Goal: Information Seeking & Learning: Learn about a topic

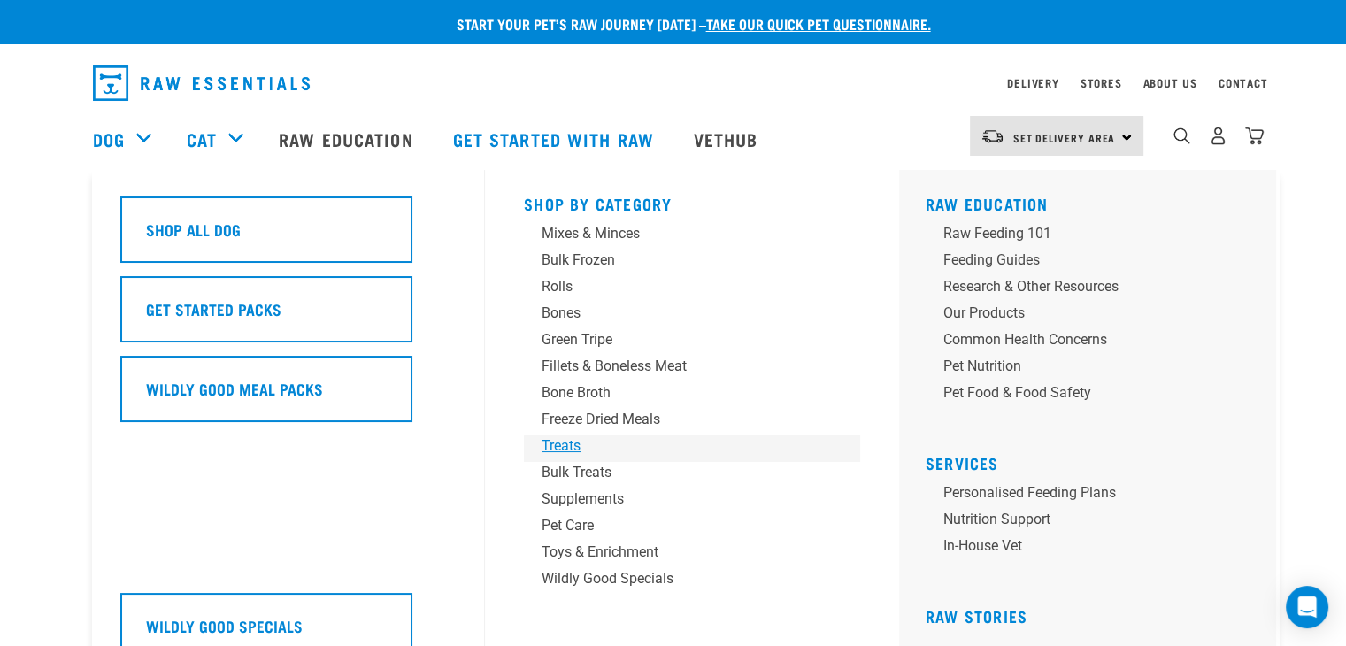
click at [575, 445] on div "Treats" at bounding box center [679, 445] width 276 height 21
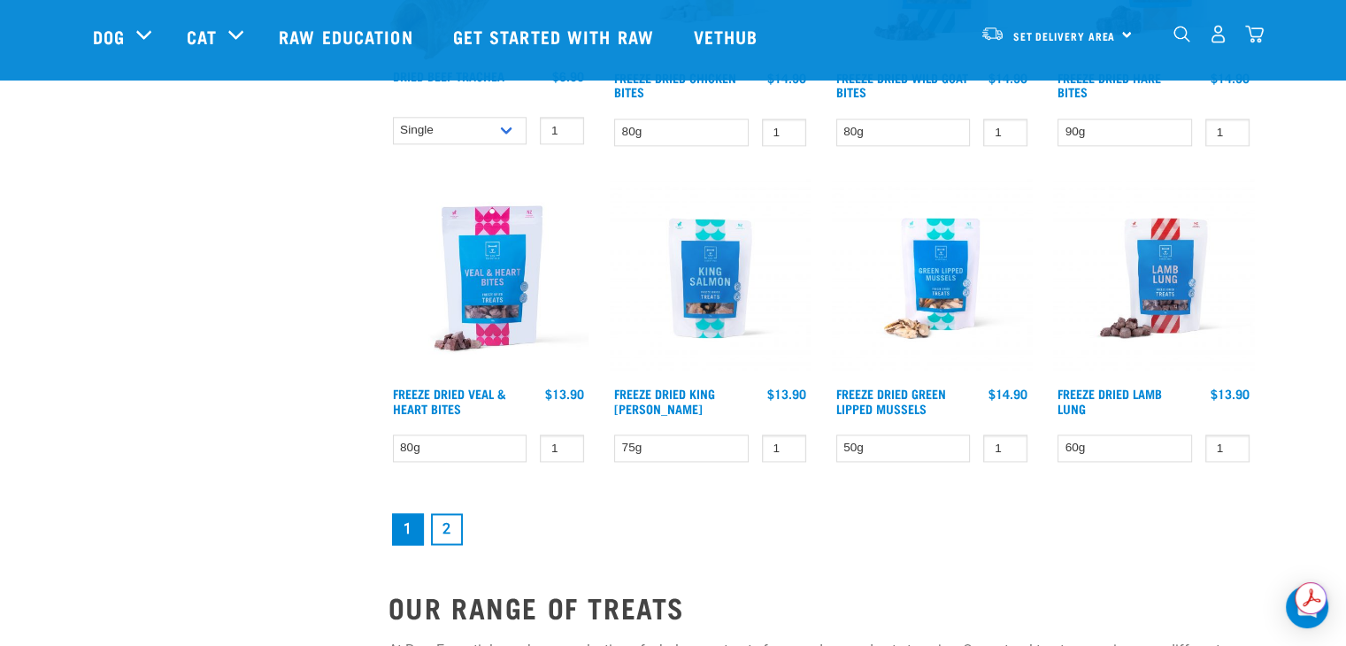
scroll to position [2300, 0]
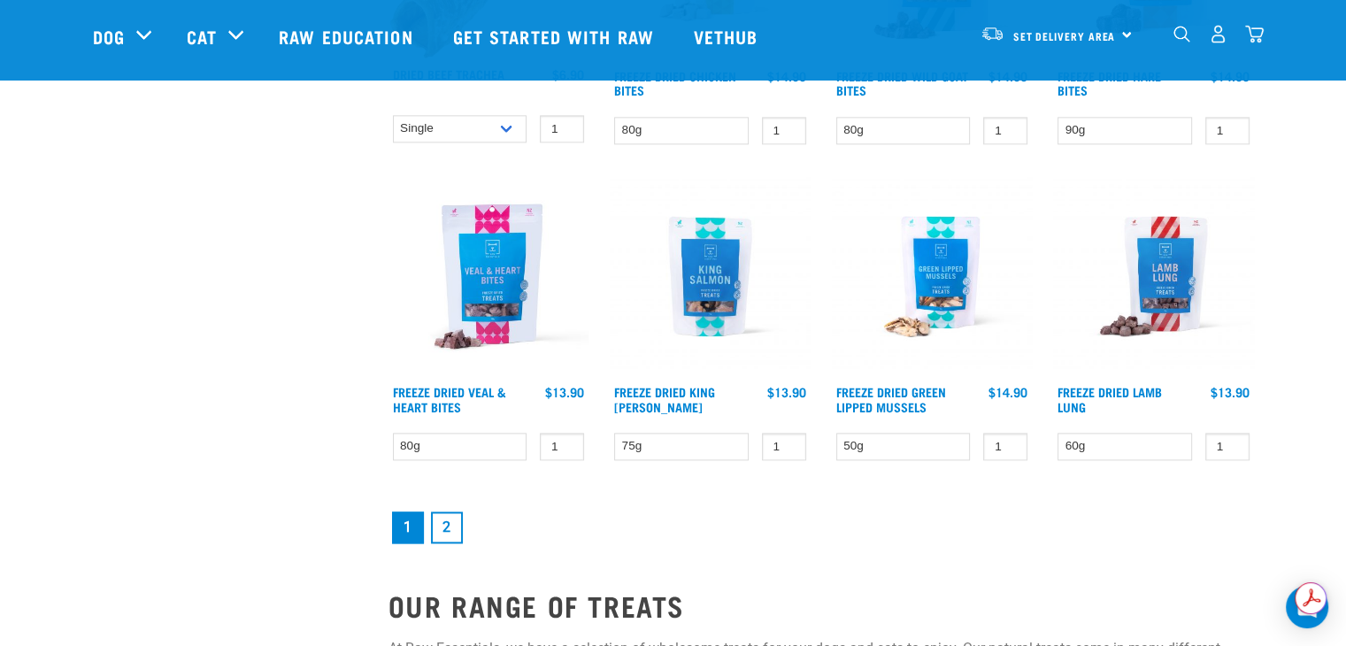
click at [448, 521] on link "2" at bounding box center [447, 527] width 32 height 32
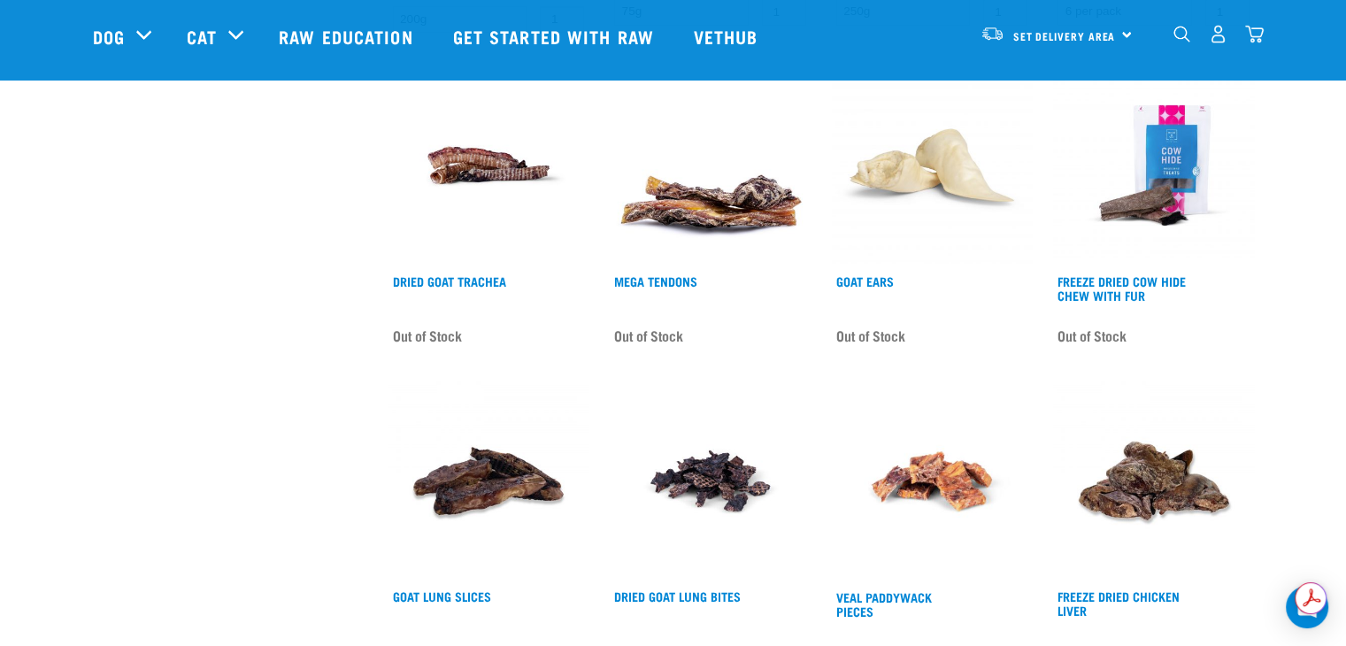
scroll to position [1769, 0]
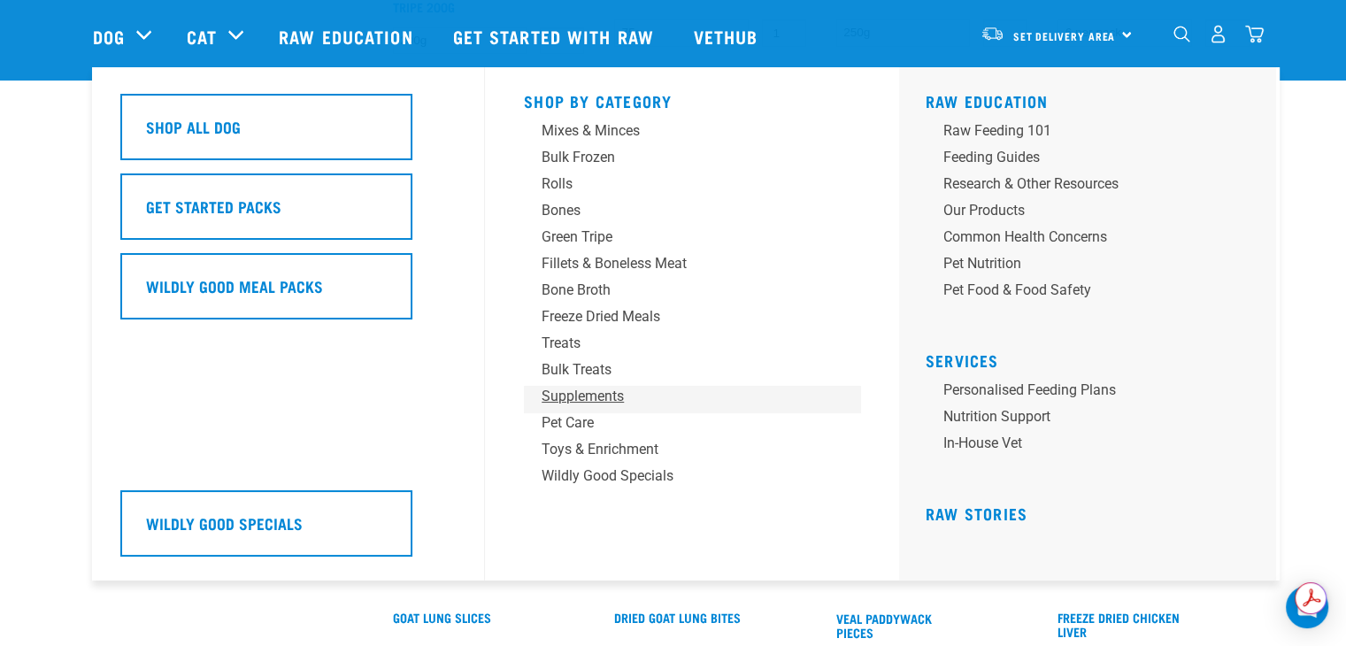
click at [571, 396] on div "Supplements" at bounding box center [679, 396] width 276 height 21
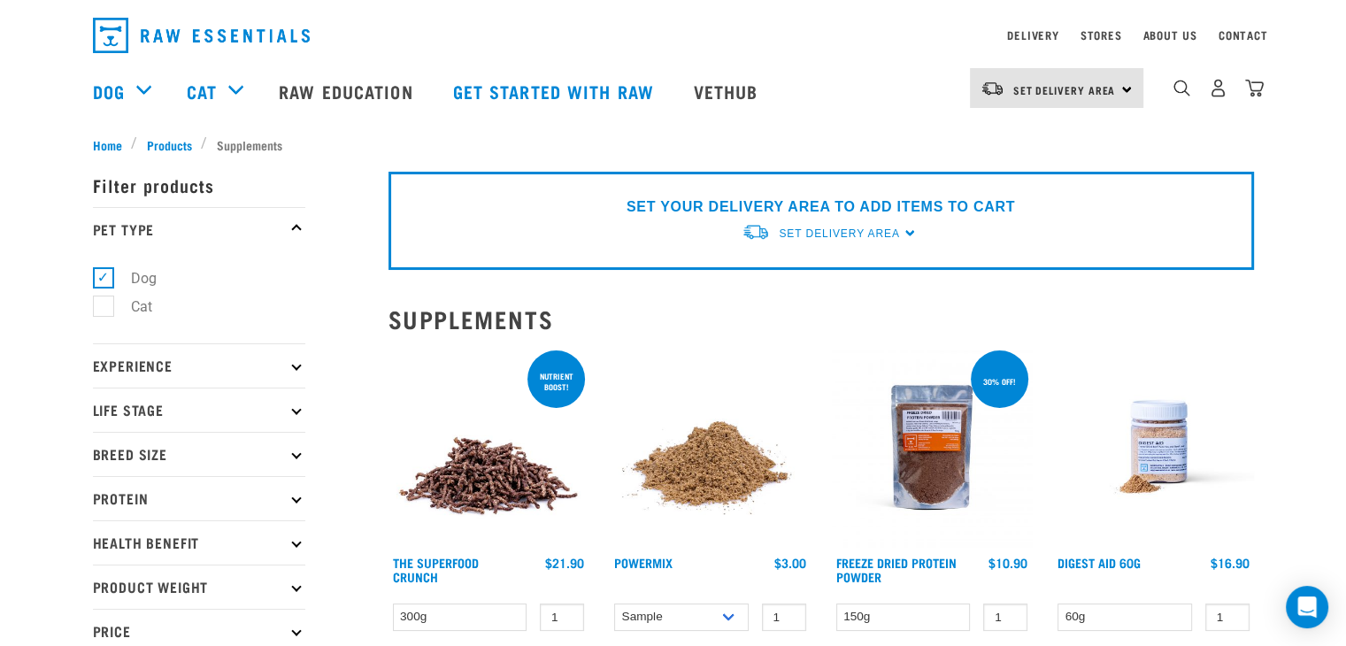
scroll to position [88, 0]
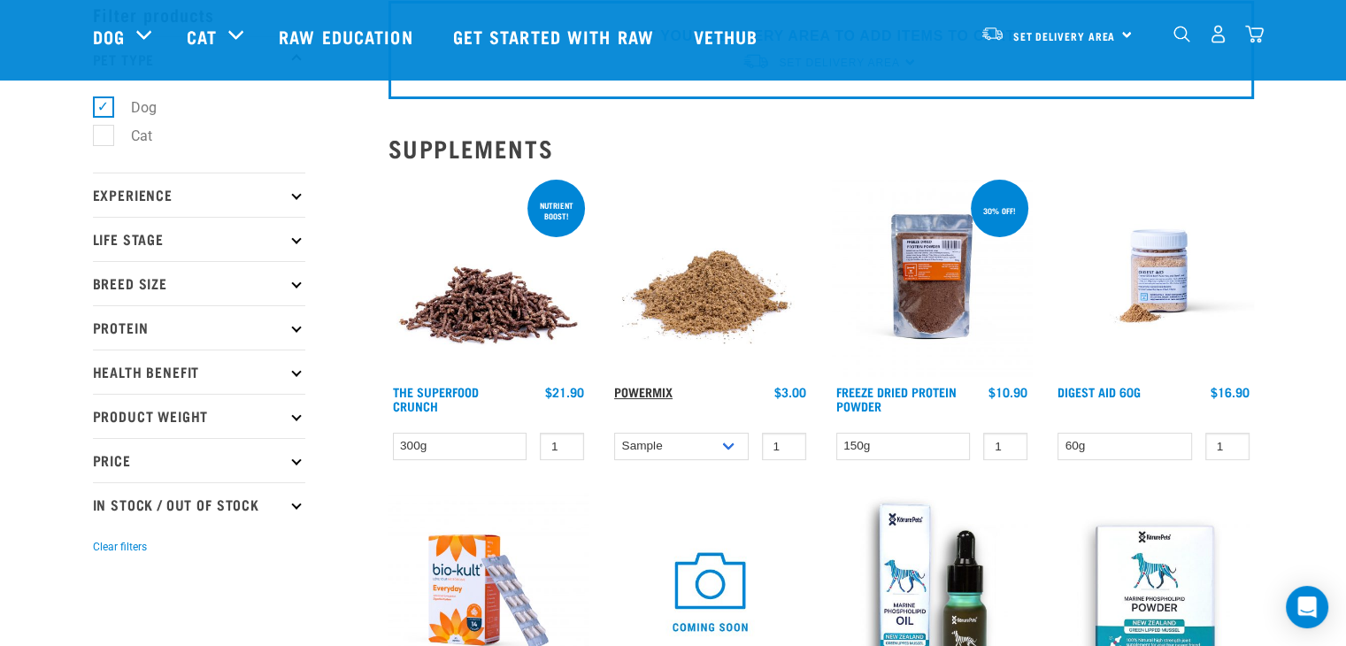
click at [647, 388] on link "Powermix" at bounding box center [643, 391] width 58 height 6
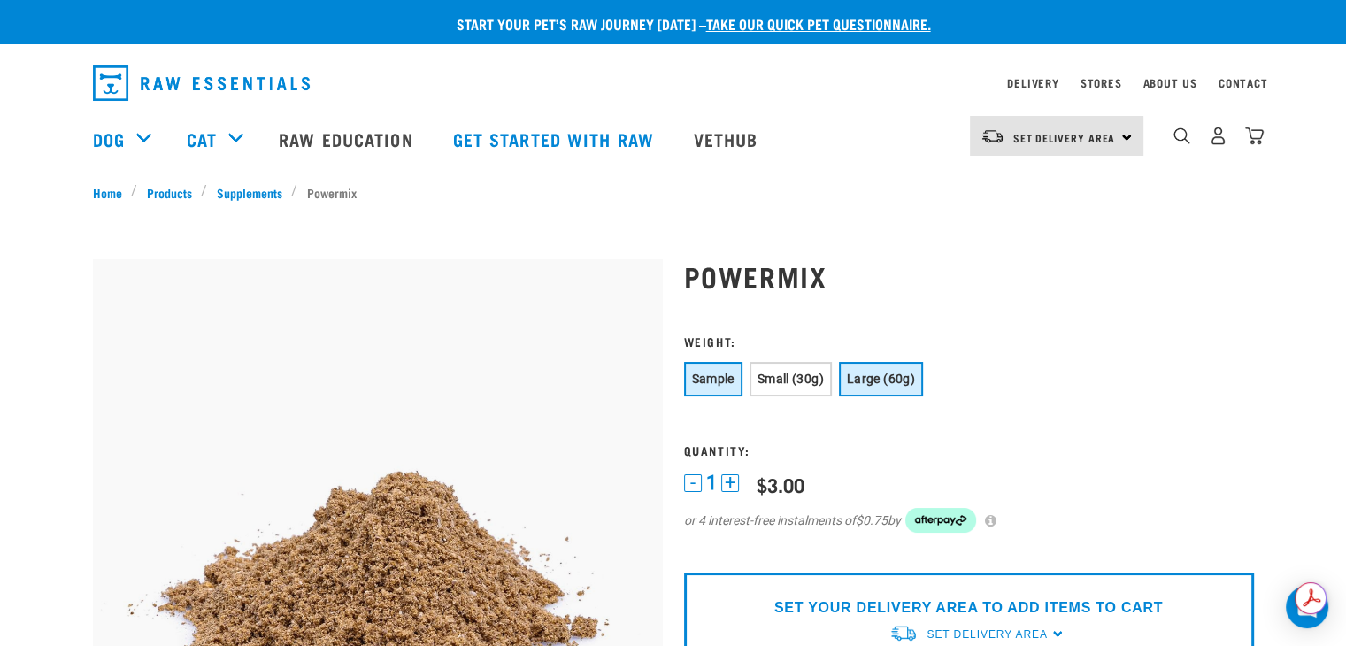
click at [860, 378] on span "Large (60g)" at bounding box center [881, 379] width 68 height 14
click at [805, 383] on span "Small (30g)" at bounding box center [790, 379] width 66 height 14
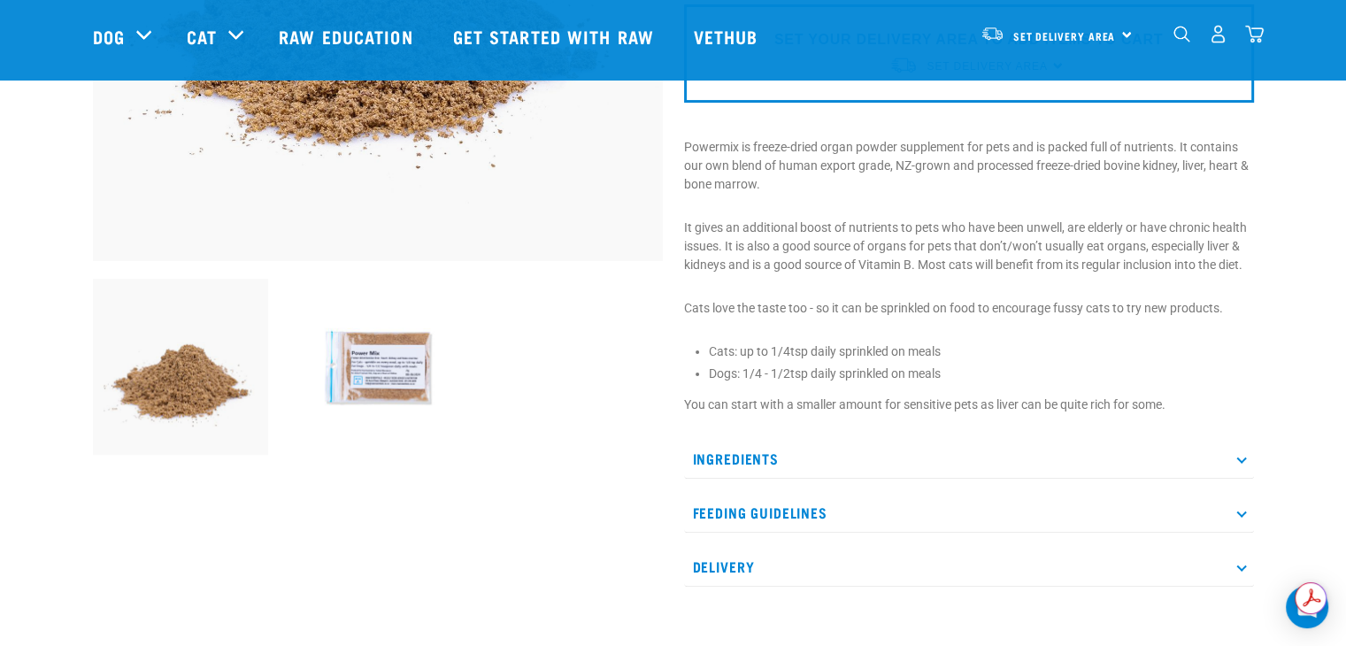
scroll to position [442, 0]
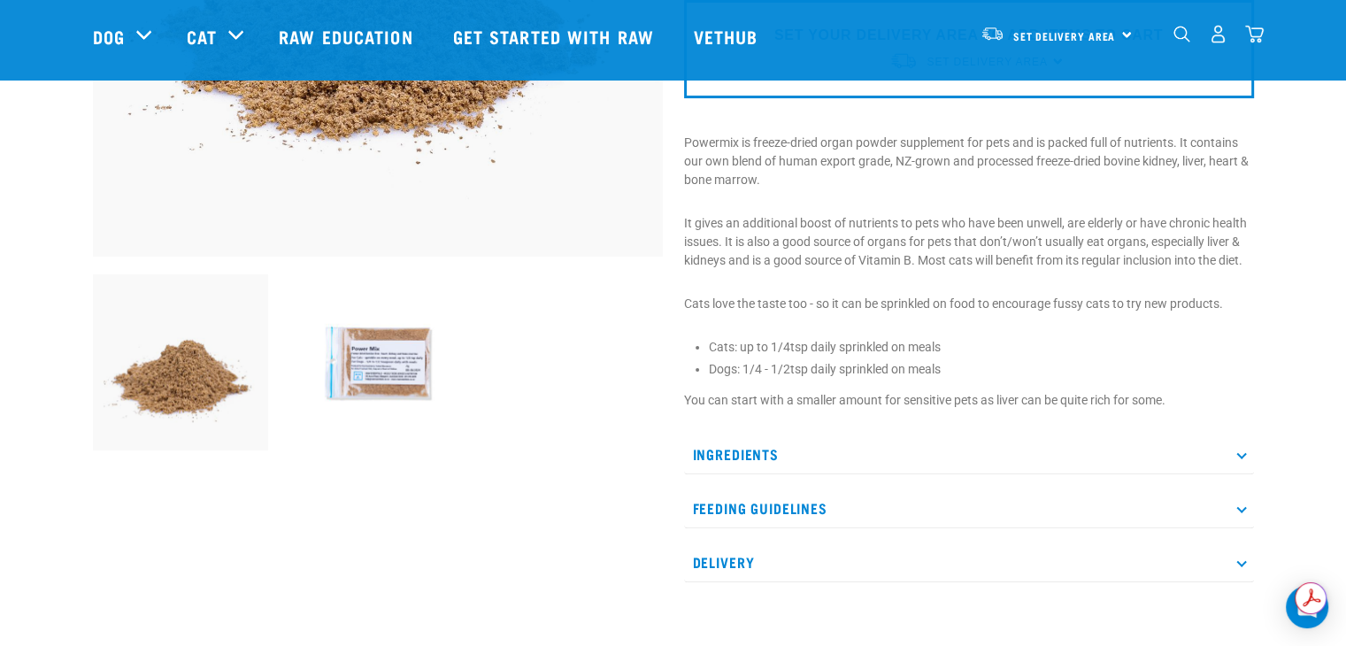
click at [1229, 449] on p "Ingredients" at bounding box center [969, 454] width 570 height 40
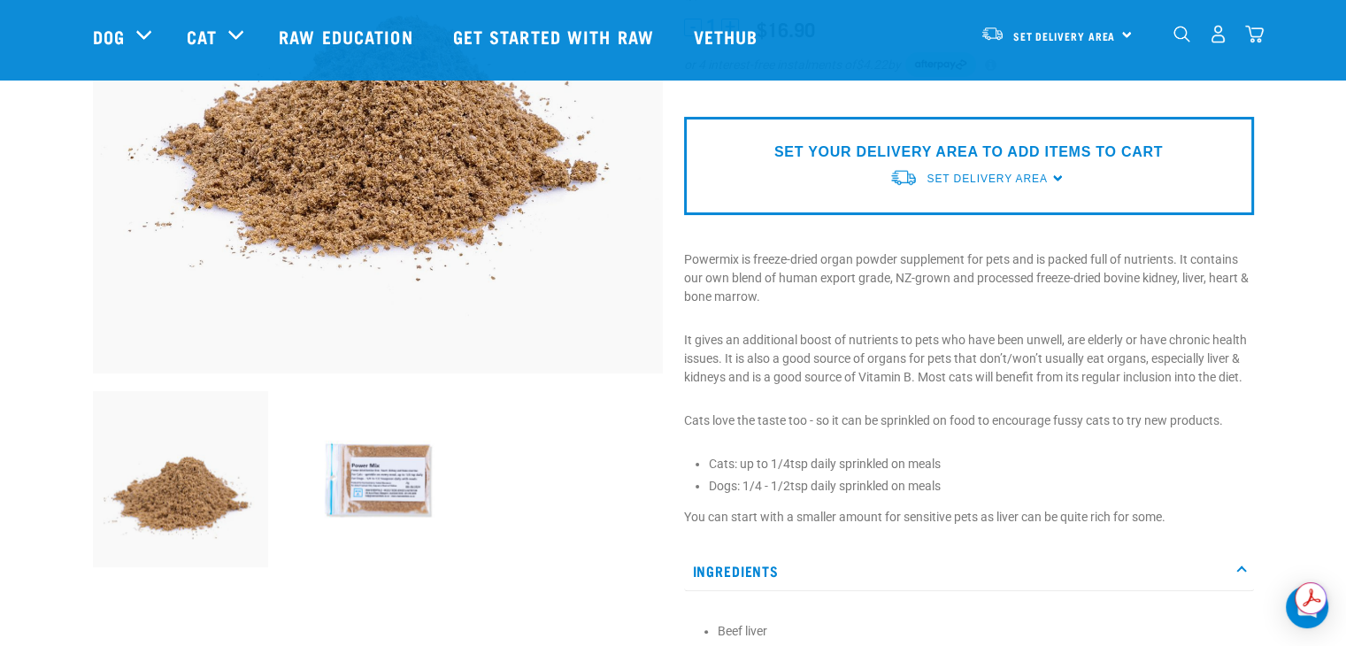
scroll to position [0, 0]
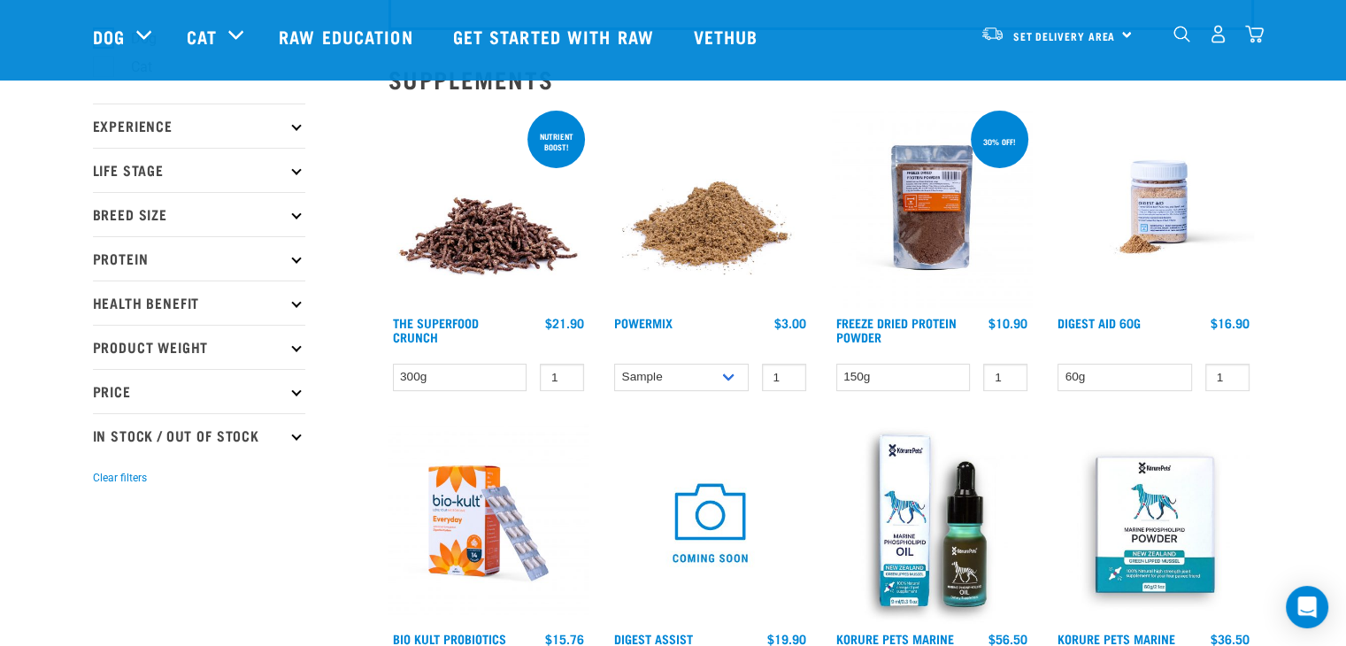
scroll to position [119, 0]
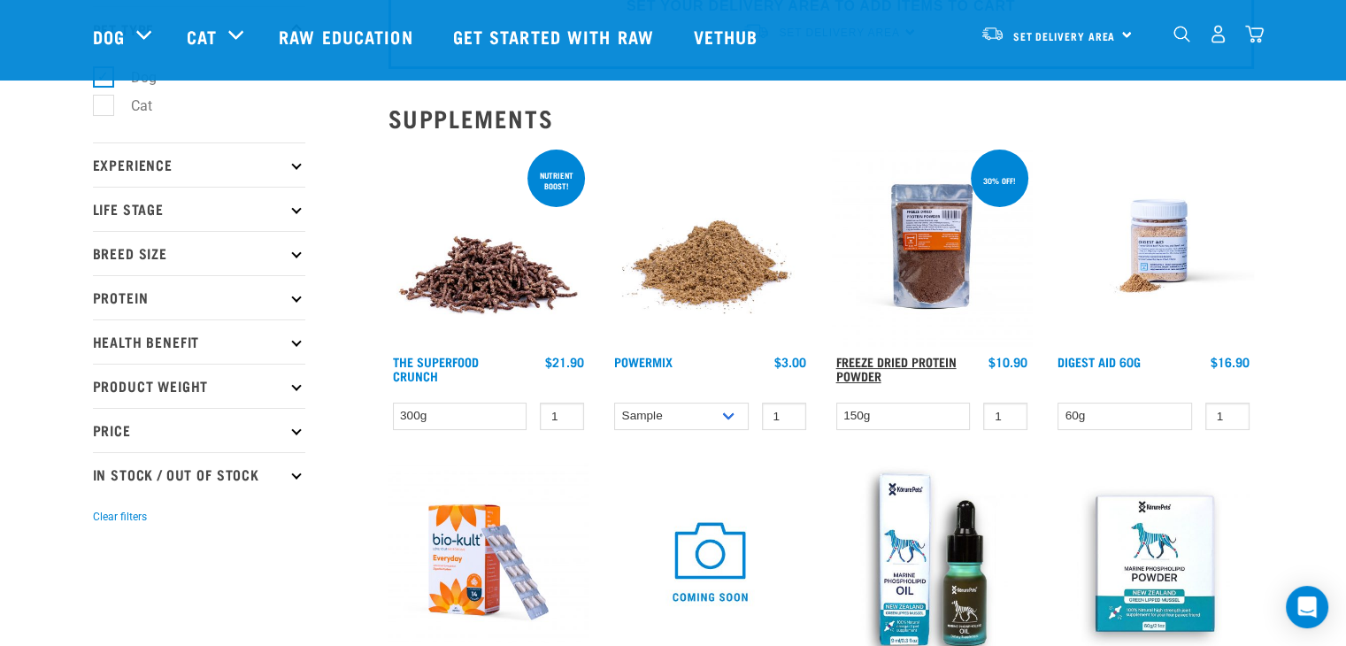
click at [895, 362] on link "Freeze Dried Protein Powder" at bounding box center [896, 368] width 120 height 20
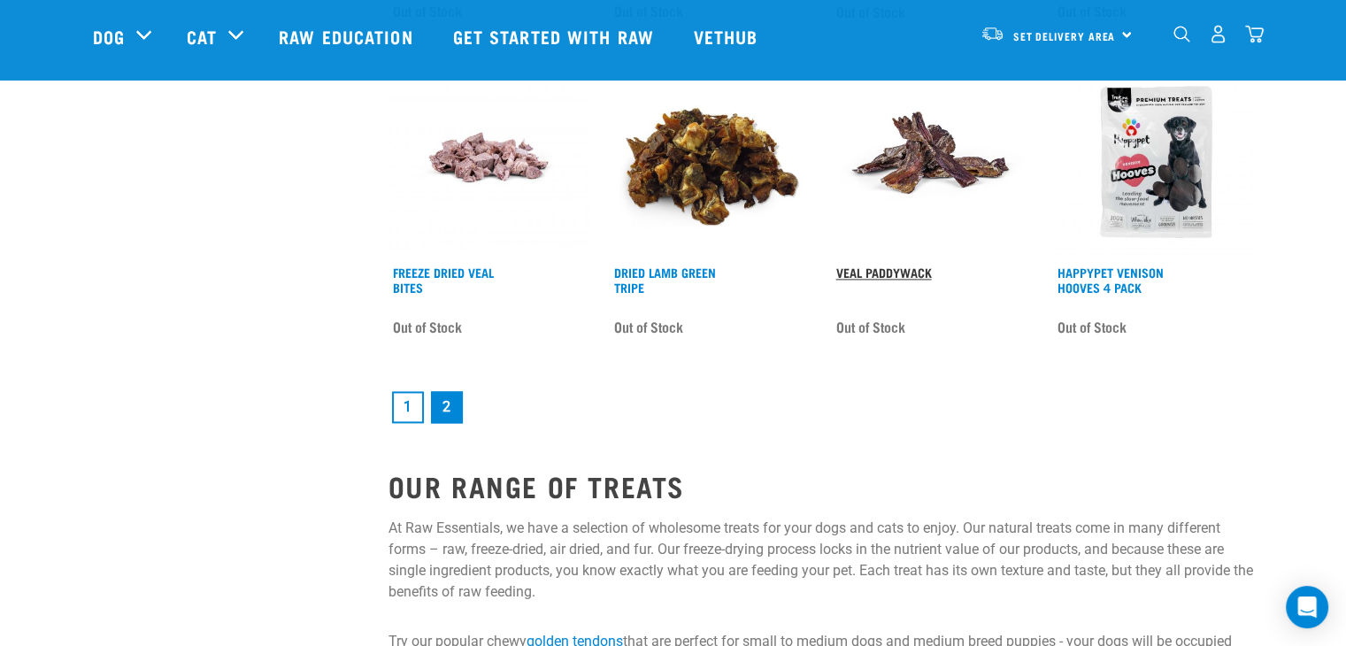
scroll to position [1811, 0]
